Goal: Book appointment/travel/reservation

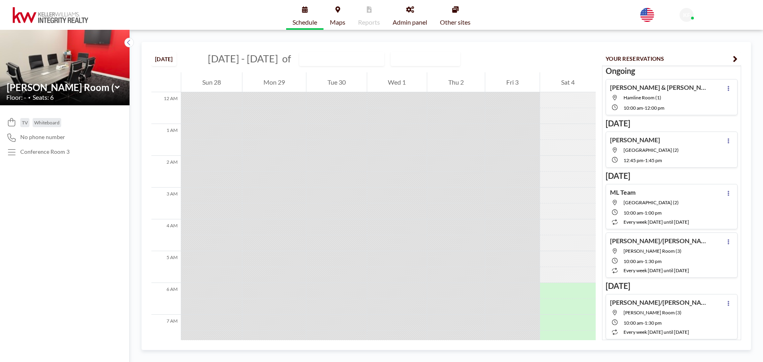
scroll to position [238, 0]
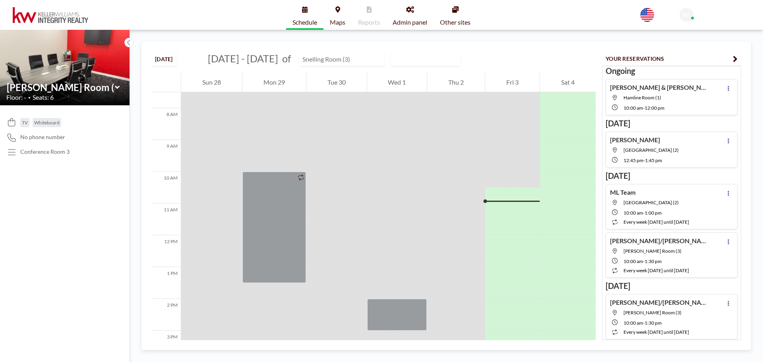
click at [323, 62] on input "text" at bounding box center [337, 58] width 76 height 13
type input "[PERSON_NAME] Room (3)"
click at [361, 62] on input "text" at bounding box center [337, 58] width 76 height 13
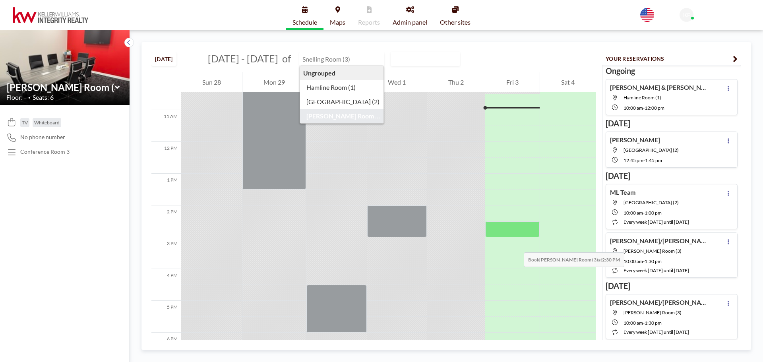
scroll to position [318, 0]
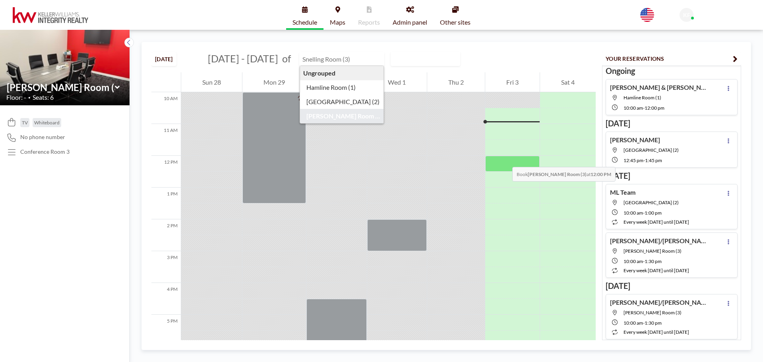
type input "[PERSON_NAME] Room (3)"
click at [504, 159] on div at bounding box center [512, 164] width 54 height 16
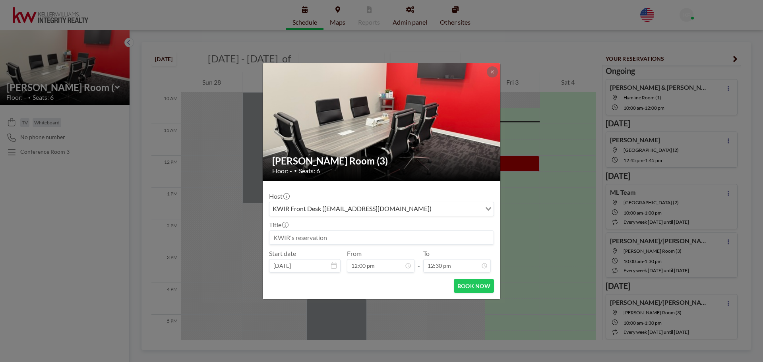
click at [325, 237] on input at bounding box center [381, 238] width 224 height 14
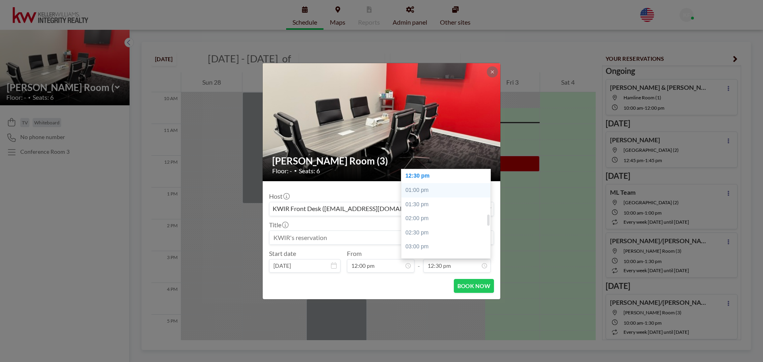
click at [427, 188] on div "01:00 pm" at bounding box center [447, 190] width 93 height 14
type input "01:00 pm"
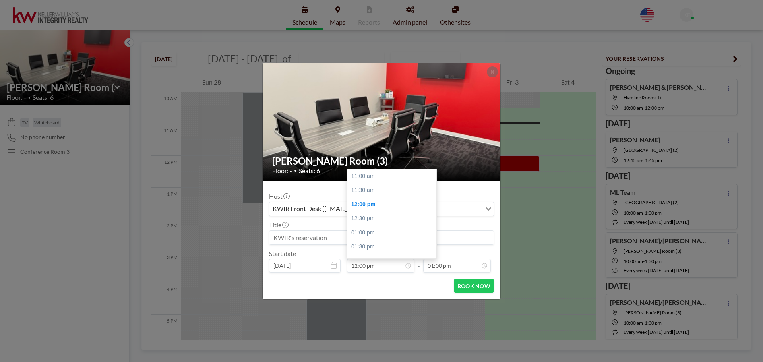
scroll to position [28, 0]
